Goal: Task Accomplishment & Management: Manage account settings

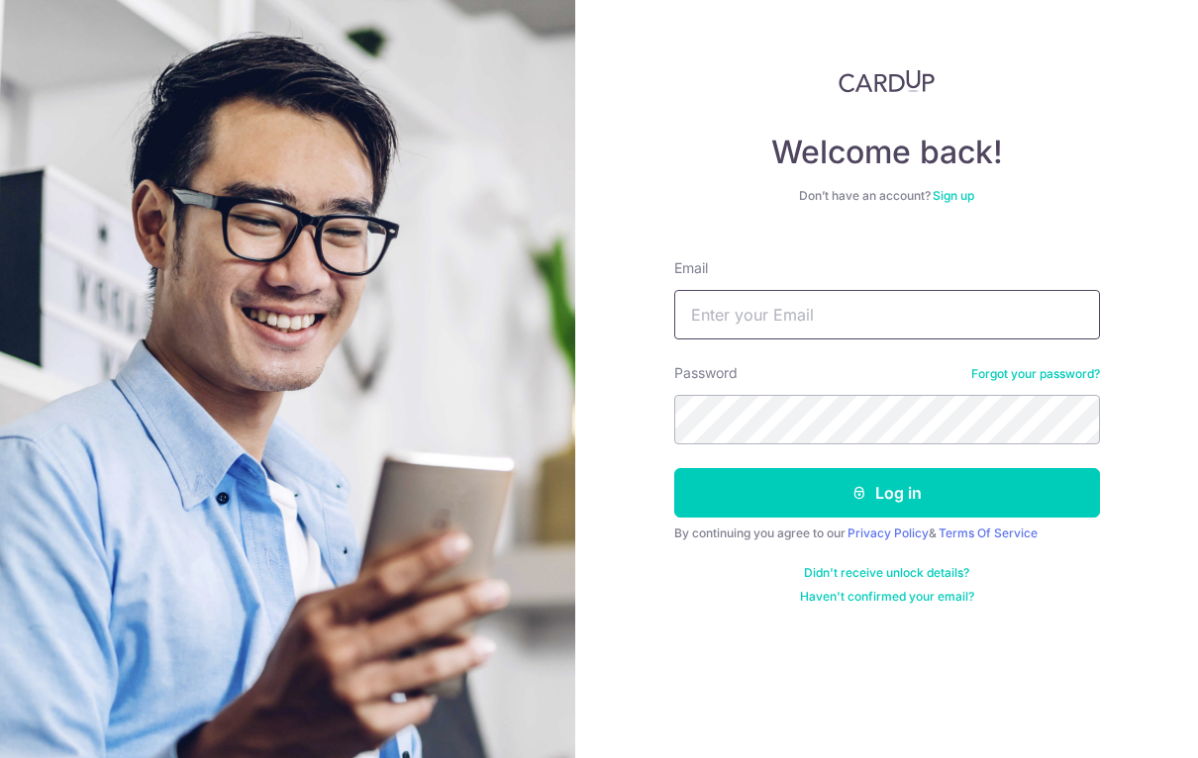
click at [976, 317] on input "Email" at bounding box center [887, 314] width 426 height 49
type input "Zuhailym@yahoo.com"
click at [963, 461] on form "Email Zuhailym@yahoo.com Password Forgot your password? Log in By continuing yo…" at bounding box center [887, 424] width 426 height 361
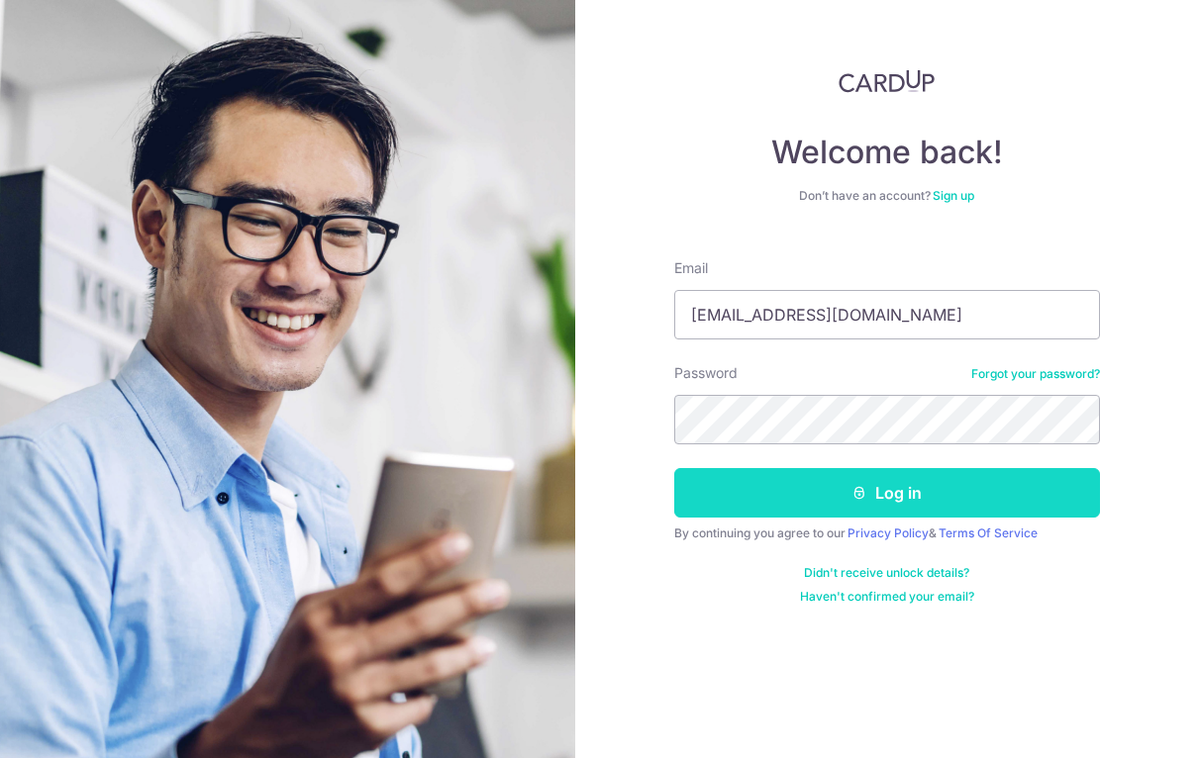
click at [935, 493] on button "Log in" at bounding box center [887, 492] width 426 height 49
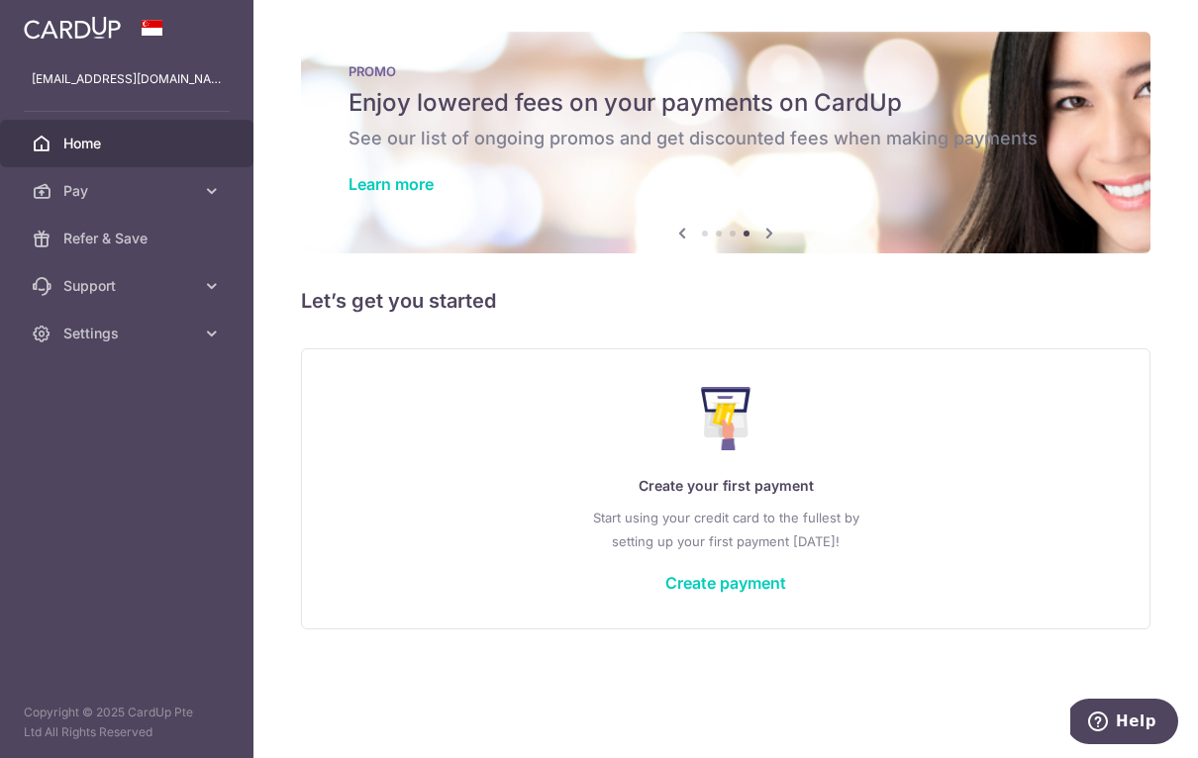
scroll to position [36, 0]
click at [0, 0] on icon "button" at bounding box center [0, 0] width 0 height 0
click at [212, 183] on icon at bounding box center [212, 191] width 20 height 20
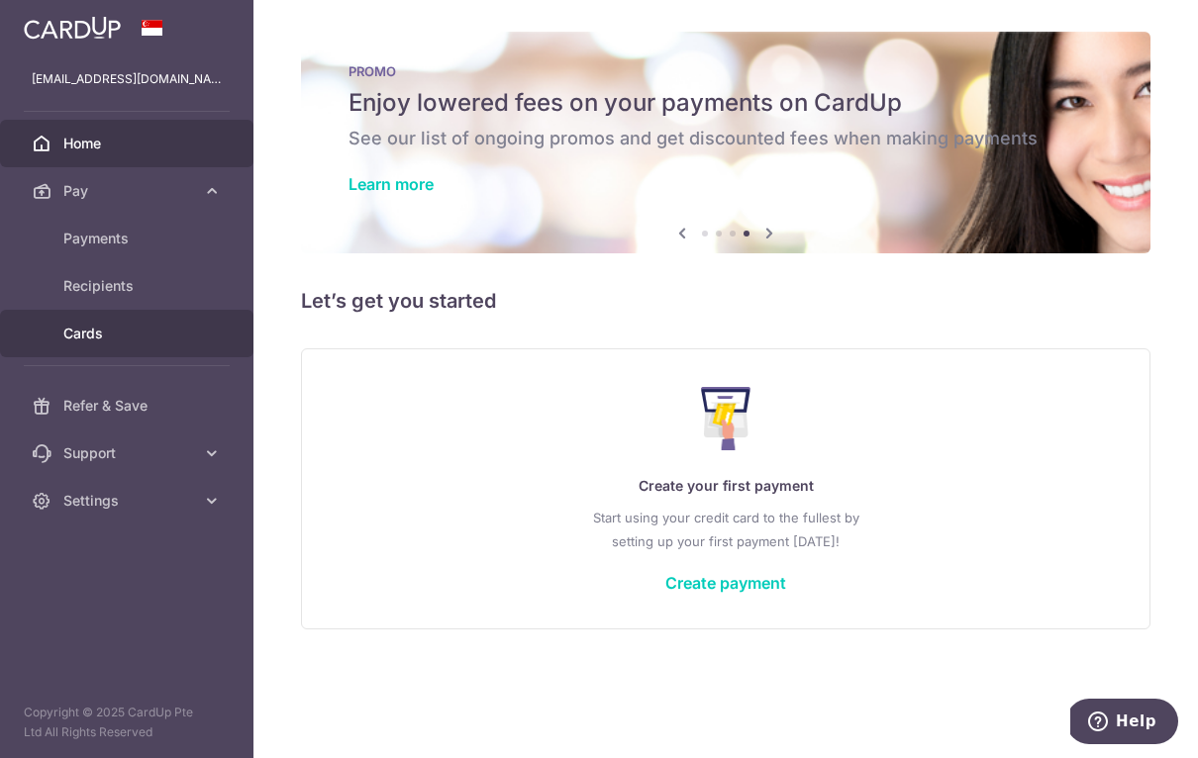
click at [90, 332] on span "Cards" at bounding box center [128, 334] width 131 height 20
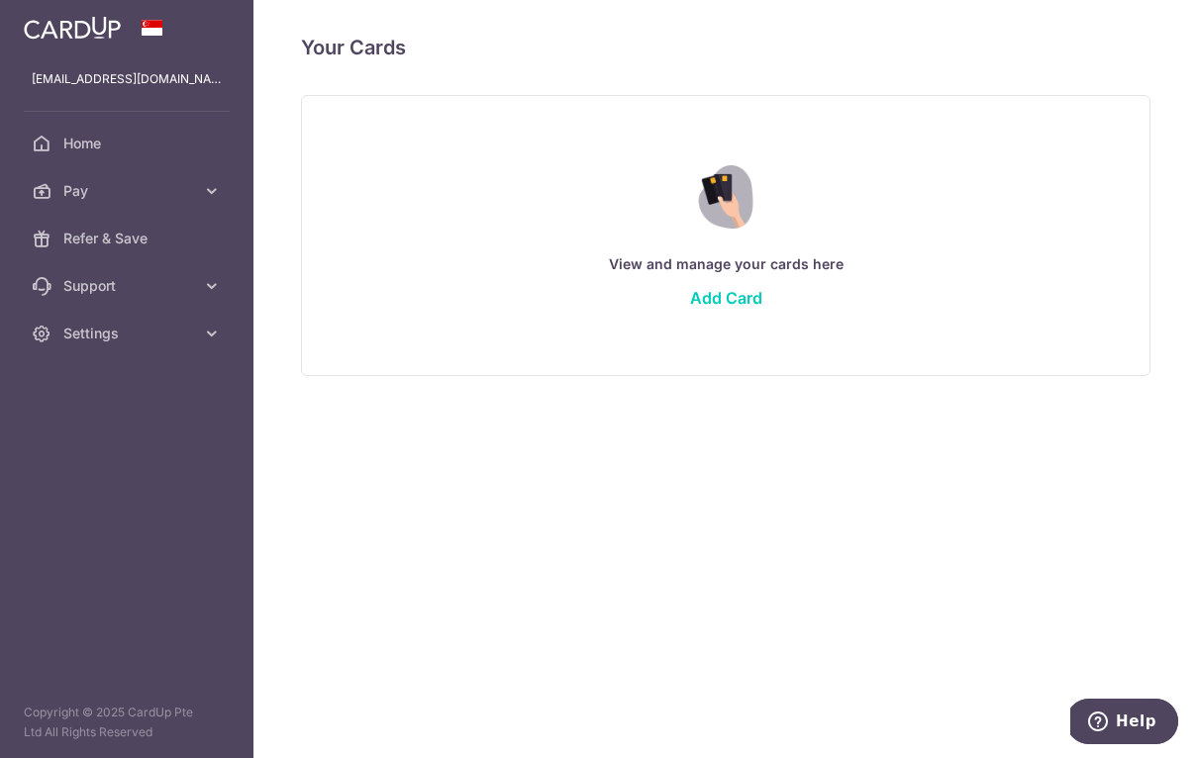
click at [0, 0] on icon "button" at bounding box center [0, 0] width 0 height 0
click at [154, 35] on span at bounding box center [153, 28] width 24 height 16
